Goal: Task Accomplishment & Management: Complete application form

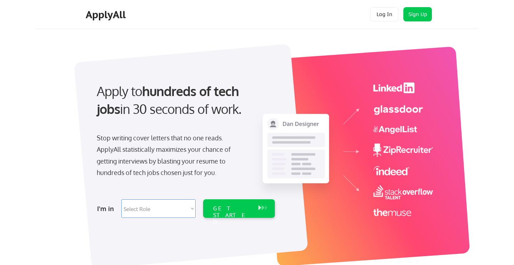
click at [167, 209] on select "Select Role Software Engineering Product Management Customer Success Sales UI/U…" at bounding box center [158, 208] width 74 height 19
select select ""data_science___analytics""
click at [121, 199] on select "Select Role Software Engineering Product Management Customer Success Sales UI/U…" at bounding box center [158, 208] width 74 height 19
select select ""data_science___analytics""
click at [193, 208] on select "Select Role Software Engineering Product Management Customer Success Sales UI/U…" at bounding box center [158, 208] width 74 height 19
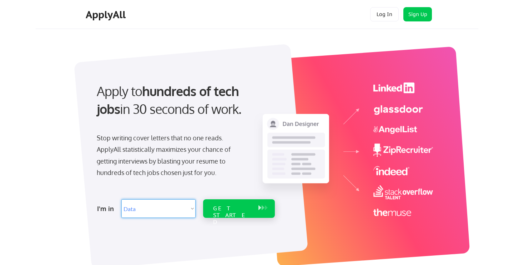
click at [238, 210] on div "GET STARTED" at bounding box center [232, 215] width 38 height 21
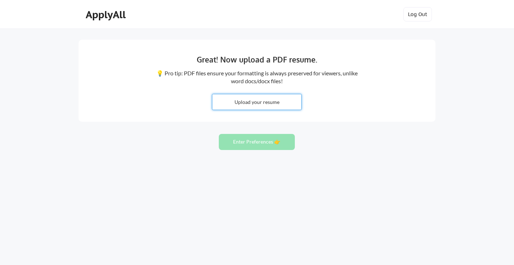
click at [265, 103] on input "file" at bounding box center [256, 101] width 89 height 15
type input "C:\fakepath\[PERSON_NAME] CV [DATE].docx"
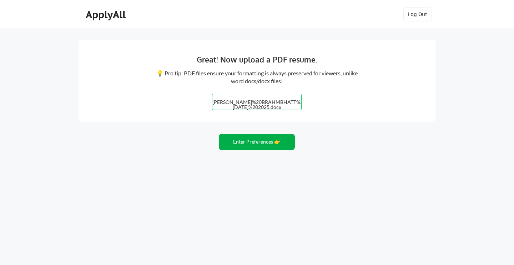
click at [259, 140] on button "Enter Preferences 👉" at bounding box center [257, 142] width 76 height 16
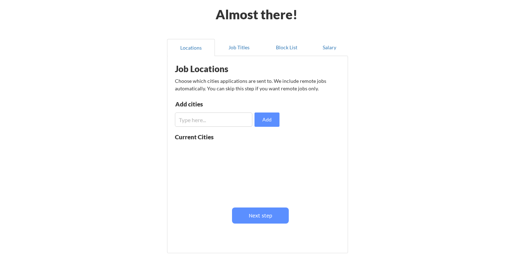
scroll to position [39, 0]
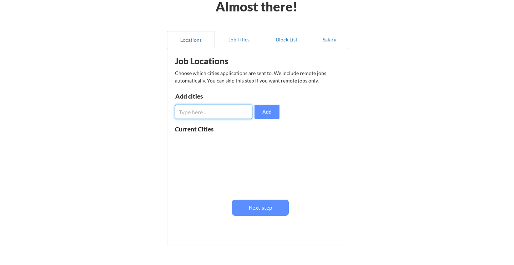
click at [229, 116] on input "input" at bounding box center [213, 112] width 77 height 14
type input "[GEOGRAPHIC_DATA]"
click at [269, 111] on button "Add" at bounding box center [266, 112] width 25 height 14
click at [212, 114] on input "input" at bounding box center [213, 112] width 77 height 14
type input "Indiana"
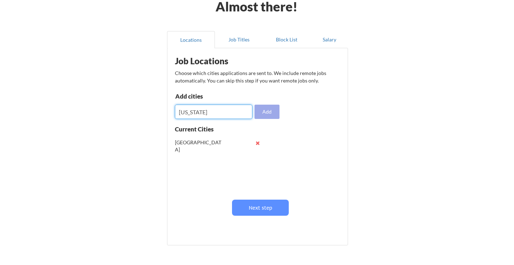
click at [268, 112] on button "Add" at bounding box center [266, 112] width 25 height 14
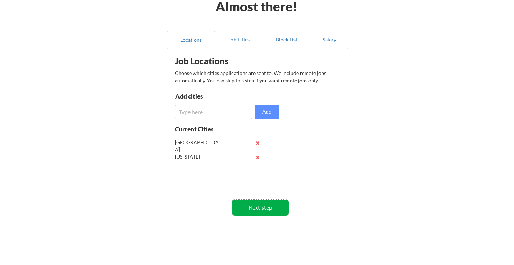
click at [268, 208] on button "Next step" at bounding box center [260, 207] width 57 height 16
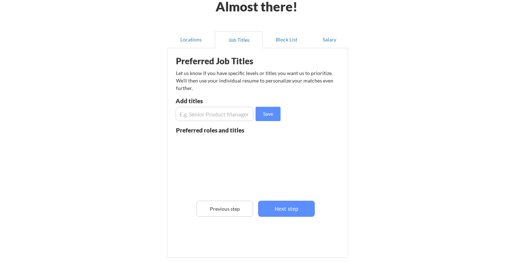
click at [230, 116] on input "input" at bounding box center [215, 114] width 78 height 14
type input "Head of Data and AI"
click at [273, 115] on button "Save" at bounding box center [268, 114] width 25 height 14
click at [222, 115] on input "input" at bounding box center [215, 114] width 78 height 14
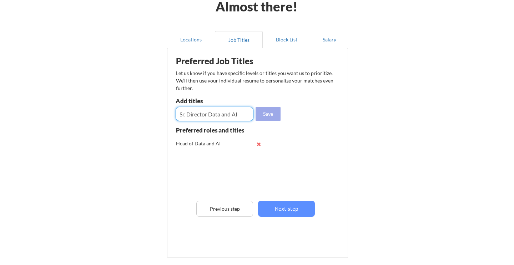
type input "Sr. Director Data and AI"
click at [268, 114] on button "Save" at bounding box center [268, 114] width 25 height 14
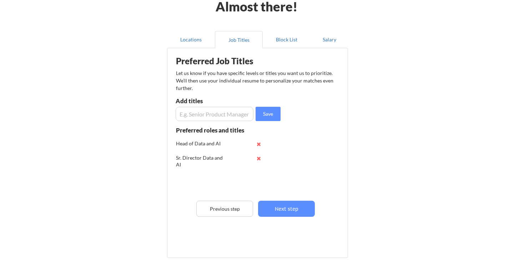
click at [209, 117] on input "input" at bounding box center [215, 114] width 78 height 14
type input "Chief Data and AI officer"
click at [270, 116] on button "Save" at bounding box center [268, 114] width 25 height 14
click at [219, 117] on input "input" at bounding box center [215, 114] width 78 height 14
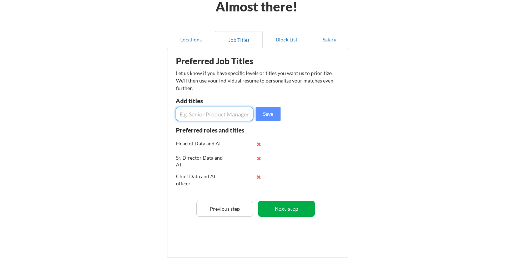
click at [293, 208] on button "Next step" at bounding box center [286, 209] width 57 height 16
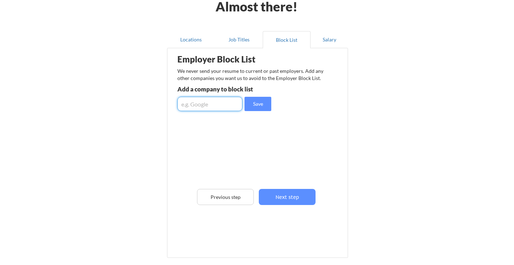
click at [226, 106] on input "input" at bounding box center [209, 104] width 65 height 14
type input "Clario"
click at [262, 108] on button "Save" at bounding box center [257, 104] width 27 height 14
click at [212, 103] on input "input" at bounding box center [209, 104] width 65 height 14
type input "E"
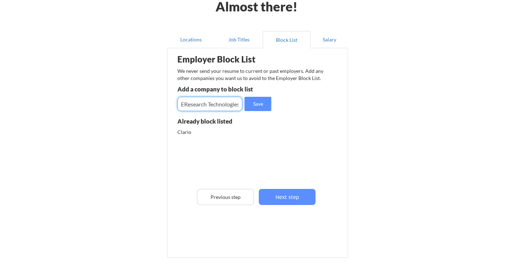
scroll to position [0, 3]
type input "EResearch Technologies"
click at [263, 103] on button "Save" at bounding box center [257, 104] width 27 height 14
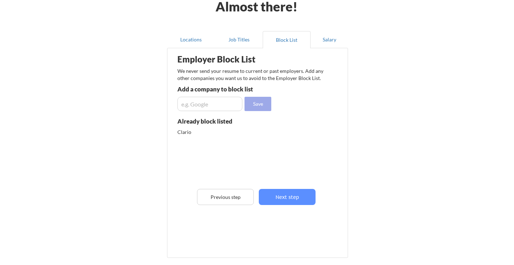
scroll to position [0, 0]
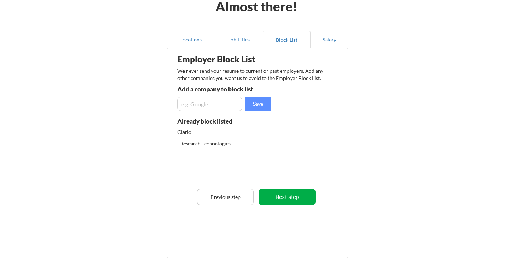
click at [288, 196] on button "Next step" at bounding box center [287, 197] width 57 height 16
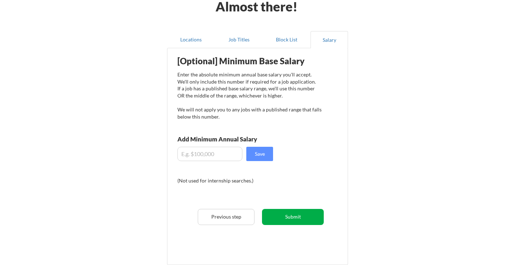
click at [293, 217] on button "Submit" at bounding box center [293, 217] width 62 height 16
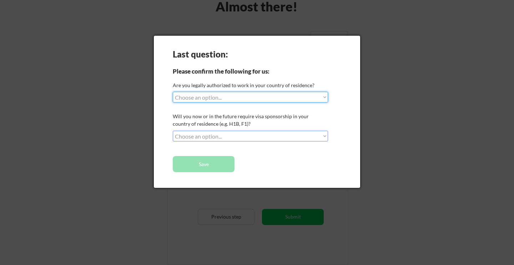
click at [242, 98] on select "Choose an option... Yes, I am a US Citizen Yes, I am a Canadian Citizen Yes, I …" at bounding box center [250, 97] width 155 height 11
select select ""yes__i_am_a_us_citizen""
click at [173, 92] on select "Choose an option... Yes, I am a US Citizen Yes, I am a Canadian Citizen Yes, I …" at bounding box center [250, 97] width 155 height 11
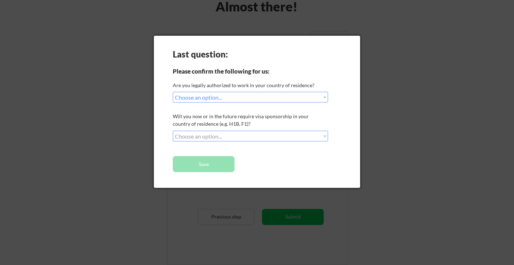
click at [235, 135] on select "Choose an option... No, I will not need sponsorship Yes, I will need sponsorship" at bounding box center [250, 136] width 155 height 11
select select ""no__i_will_not_need_sponsorship""
click at [173, 131] on select "Choose an option... No, I will not need sponsorship Yes, I will need sponsorship" at bounding box center [250, 136] width 155 height 11
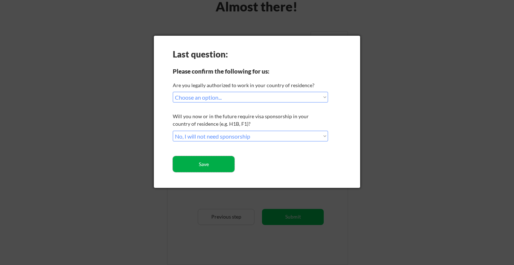
click at [213, 165] on button "Save" at bounding box center [204, 164] width 62 height 16
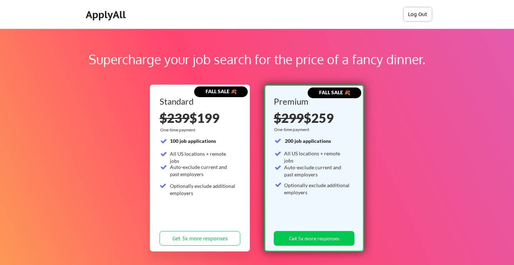
click at [421, 14] on button "Log Out" at bounding box center [417, 14] width 29 height 14
